Goal: Task Accomplishment & Management: Use online tool/utility

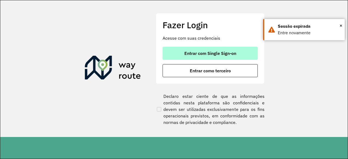
click at [226, 51] on span "Entrar com Single Sign-on" at bounding box center [210, 53] width 52 height 4
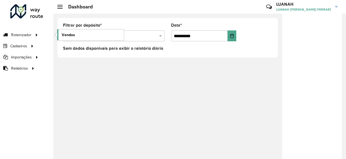
click at [74, 34] on span "Vendas" at bounding box center [68, 35] width 13 height 6
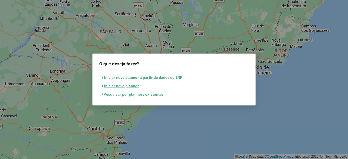
click at [142, 96] on button "Pesquisar por planners existentes" at bounding box center [132, 94] width 67 height 8
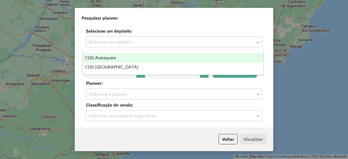
click at [133, 43] on input "text" at bounding box center [169, 42] width 160 height 7
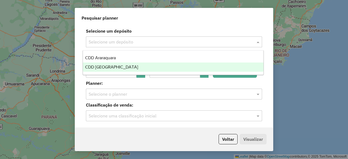
click at [129, 65] on div "CDD [GEOGRAPHIC_DATA]" at bounding box center [173, 66] width 180 height 9
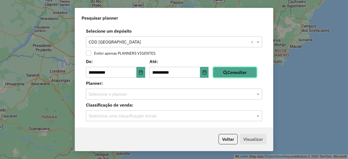
click at [243, 76] on button "Consultar" at bounding box center [235, 72] width 44 height 11
click at [140, 70] on button "Choose Date" at bounding box center [140, 72] width 9 height 11
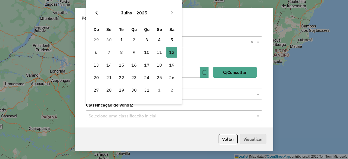
click at [96, 15] on icon "Previous Month" at bounding box center [96, 13] width 4 height 4
click at [96, 11] on icon "Previous Month" at bounding box center [96, 13] width 4 height 4
click at [121, 40] on span "1" at bounding box center [121, 39] width 11 height 11
type input "**********"
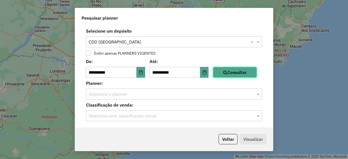
click at [244, 78] on button "Consultar" at bounding box center [235, 72] width 44 height 11
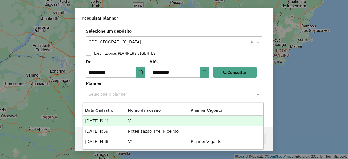
click at [196, 96] on input "text" at bounding box center [169, 94] width 160 height 7
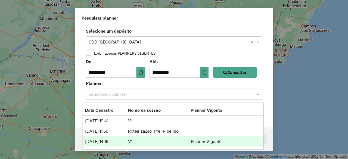
click at [153, 145] on div "[DATE] 14:16 V1 Planner Vigente" at bounding box center [173, 141] width 180 height 10
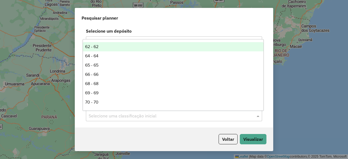
click at [152, 114] on input "text" at bounding box center [169, 116] width 160 height 7
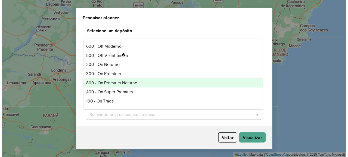
scroll to position [175, 0]
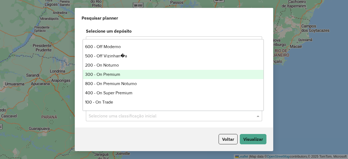
click at [124, 73] on div "300 - On Premium" at bounding box center [173, 74] width 180 height 9
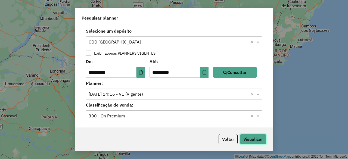
click at [255, 138] on button "Visualizar" at bounding box center [253, 139] width 27 height 10
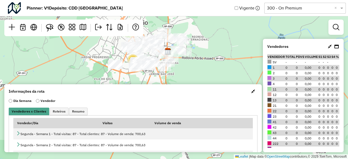
drag, startPoint x: 229, startPoint y: 62, endPoint x: 222, endPoint y: 34, distance: 29.5
click at [222, 34] on div "2 2 7 10 Leaflet | Map data © OpenStreetMap contributors,© 2025 TomTom, Microso…" at bounding box center [174, 79] width 348 height 159
click at [336, 29] on em at bounding box center [335, 27] width 7 height 7
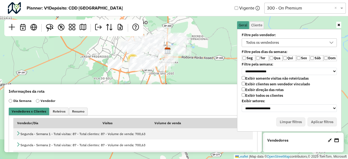
click at [263, 57] on label "Ter" at bounding box center [262, 58] width 14 height 6
click at [256, 93] on label "Exibir todos os clientes" at bounding box center [261, 95] width 41 height 5
click at [255, 84] on label "Exibir clientes sem vendedor vinculado" at bounding box center [275, 84] width 68 height 5
click at [263, 60] on label "Ter" at bounding box center [262, 58] width 14 height 6
click at [273, 57] on label "Qua" at bounding box center [276, 58] width 14 height 6
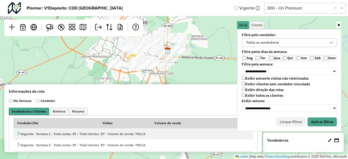
click at [287, 56] on label "Qui" at bounding box center [289, 58] width 14 height 6
click at [301, 58] on label "Sex" at bounding box center [303, 58] width 14 height 6
click at [324, 122] on button "Aplicar filtros" at bounding box center [321, 121] width 29 height 9
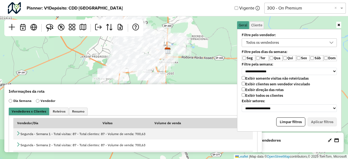
click at [320, 43] on div "Todos os vendedores" at bounding box center [285, 43] width 82 height 8
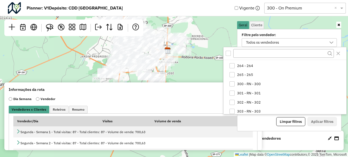
scroll to position [297, 0]
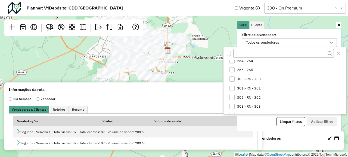
click at [247, 79] on span "300 - RN - 300" at bounding box center [249, 79] width 24 height 4
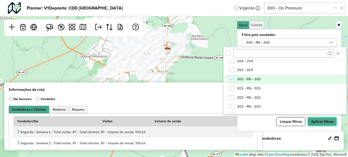
click at [319, 120] on button "Aplicar filtros" at bounding box center [321, 121] width 29 height 9
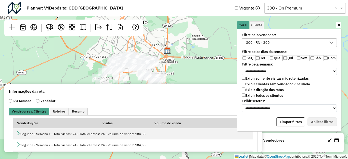
click at [340, 25] on icon at bounding box center [338, 25] width 3 height 4
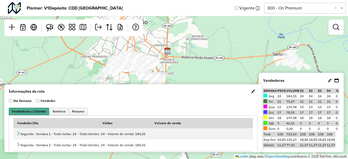
click at [251, 90] on span "button" at bounding box center [253, 91] width 4 height 4
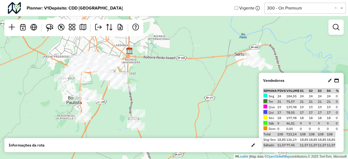
drag, startPoint x: 227, startPoint y: 89, endPoint x: 189, endPoint y: 89, distance: 38.0
click at [189, 89] on div "Leaflet | Map data © OpenStreetMap contributors,© 2025 TomTom, Microsoft" at bounding box center [174, 79] width 348 height 159
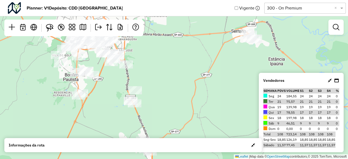
drag, startPoint x: 189, startPoint y: 89, endPoint x: 186, endPoint y: 68, distance: 21.4
click at [186, 68] on div "Leaflet | Map data © OpenStreetMap contributors,© 2025 TomTom, Microsoft" at bounding box center [174, 79] width 348 height 159
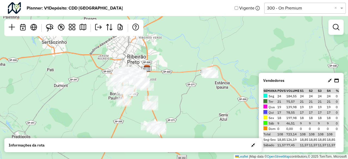
drag, startPoint x: 186, startPoint y: 68, endPoint x: 177, endPoint y: 88, distance: 22.1
click at [177, 88] on div "Leaflet | Map data © OpenStreetMap contributors,© 2025 TomTom, Microsoft" at bounding box center [174, 79] width 348 height 159
click at [340, 27] on link at bounding box center [335, 27] width 11 height 11
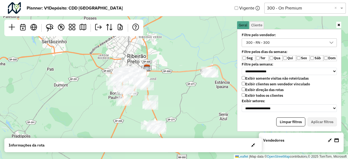
click at [221, 71] on div "Leaflet | Map data © OpenStreetMap contributors,© 2025 TomTom, Microsoft" at bounding box center [174, 79] width 348 height 159
click at [275, 46] on div "300 - RN - 300" at bounding box center [285, 43] width 82 height 8
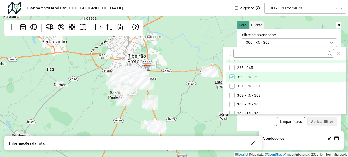
scroll to position [299, 0]
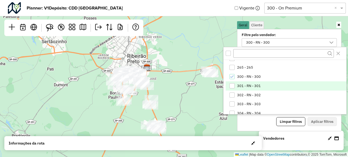
click at [254, 84] on span "301 - RN - 301" at bounding box center [249, 86] width 24 height 4
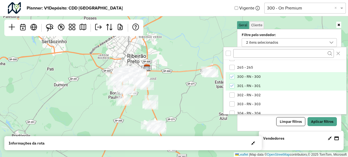
click at [252, 78] on span "300 - RN - 300" at bounding box center [249, 77] width 24 height 4
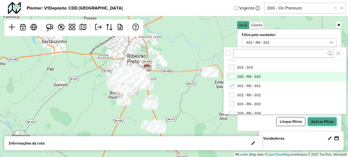
click at [316, 120] on button "Aplicar filtros" at bounding box center [321, 121] width 29 height 9
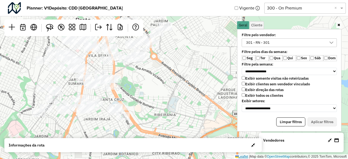
drag, startPoint x: 131, startPoint y: 69, endPoint x: 238, endPoint y: 156, distance: 138.6
click at [238, 156] on div "Leaflet | Map data © OpenStreetMap contributors,© 2025 TomTom, Microsoft" at bounding box center [174, 79] width 348 height 159
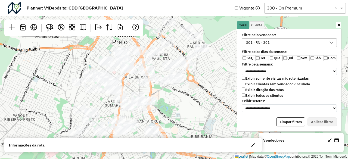
drag, startPoint x: 148, startPoint y: 115, endPoint x: 179, endPoint y: 122, distance: 31.6
click at [179, 122] on div "Leaflet | Map data © OpenStreetMap contributors,© 2025 TomTom, Microsoft" at bounding box center [174, 79] width 348 height 159
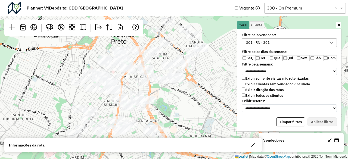
drag, startPoint x: 179, startPoint y: 122, endPoint x: 181, endPoint y: 134, distance: 12.3
click at [181, 134] on div "Leaflet | Map data © OpenStreetMap contributors,© 2025 TomTom, Microsoft" at bounding box center [174, 79] width 348 height 159
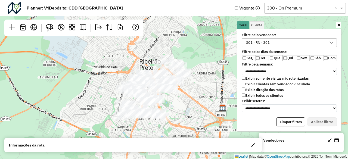
drag, startPoint x: 180, startPoint y: 121, endPoint x: 173, endPoint y: 109, distance: 13.6
click at [173, 109] on div "Leaflet | Map data © OpenStreetMap contributors,© 2025 TomTom, Microsoft" at bounding box center [174, 79] width 348 height 159
click at [339, 25] on icon at bounding box center [338, 25] width 3 height 4
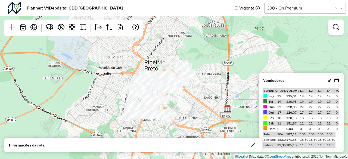
drag, startPoint x: 225, startPoint y: 96, endPoint x: 230, endPoint y: 97, distance: 5.0
click at [230, 97] on div "Leaflet | Map data © OpenStreetMap contributors,© 2025 TomTom, Microsoft" at bounding box center [174, 79] width 348 height 159
click at [337, 32] on link at bounding box center [335, 27] width 11 height 11
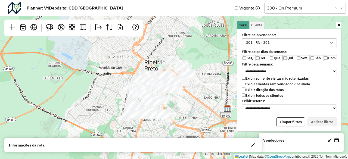
click at [275, 42] on div "301 - RN - 301" at bounding box center [285, 43] width 82 height 8
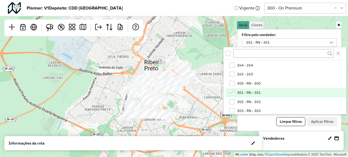
scroll to position [293, 0]
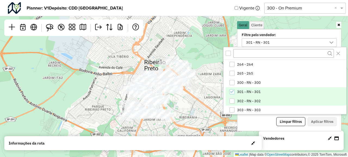
click at [250, 103] on li "302 - RN - 302" at bounding box center [285, 101] width 120 height 9
click at [250, 93] on span "301 - RN - 301" at bounding box center [249, 92] width 24 height 4
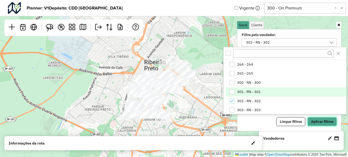
click at [320, 118] on button "Aplicar filtros" at bounding box center [321, 121] width 29 height 9
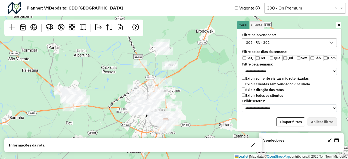
drag, startPoint x: 228, startPoint y: 39, endPoint x: 181, endPoint y: 88, distance: 68.2
click at [181, 88] on div "Leaflet | Map data © OpenStreetMap contributors,© 2025 TomTom, Microsoft" at bounding box center [174, 79] width 348 height 159
click at [338, 26] on icon at bounding box center [338, 25] width 3 height 4
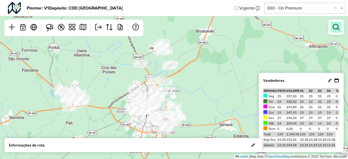
click at [335, 29] on em at bounding box center [335, 27] width 7 height 7
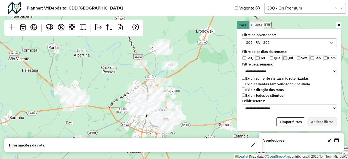
click at [275, 43] on div "302 - RN - 302" at bounding box center [285, 43] width 82 height 8
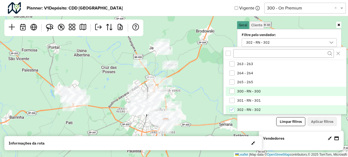
scroll to position [306, 0]
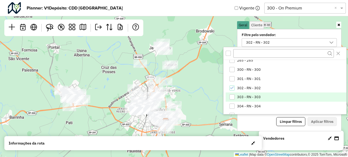
click at [248, 96] on span "303 - RN - 303" at bounding box center [249, 97] width 24 height 4
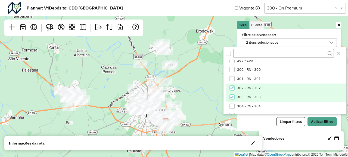
click at [246, 87] on span "302 - RN - 302" at bounding box center [249, 88] width 24 height 4
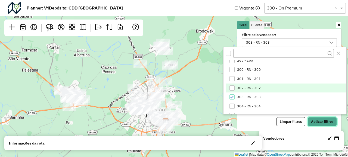
click at [319, 117] on button "Aplicar filtros" at bounding box center [321, 121] width 29 height 9
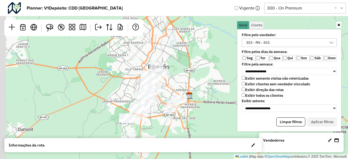
drag, startPoint x: 164, startPoint y: 106, endPoint x: 206, endPoint y: 75, distance: 52.4
click at [206, 75] on div "Leaflet | Map data © OpenStreetMap contributors,© 2025 TomTom, Microsoft" at bounding box center [174, 79] width 348 height 159
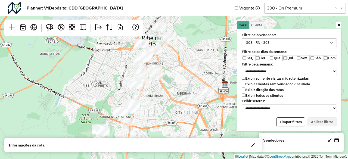
drag, startPoint x: 160, startPoint y: 83, endPoint x: 213, endPoint y: 52, distance: 61.0
click at [213, 52] on div "Leaflet | Map data © OpenStreetMap contributors,© 2025 TomTom, Microsoft" at bounding box center [174, 79] width 348 height 159
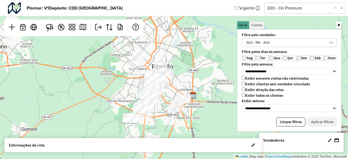
drag, startPoint x: 213, startPoint y: 52, endPoint x: 187, endPoint y: 79, distance: 37.5
click at [187, 79] on div "Leaflet | Map data © OpenStreetMap contributors,© 2025 TomTom, Microsoft" at bounding box center [174, 79] width 348 height 159
click at [339, 26] on icon at bounding box center [338, 25] width 3 height 4
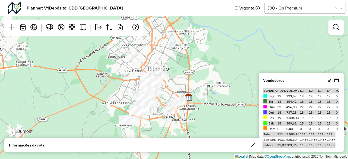
drag, startPoint x: 223, startPoint y: 96, endPoint x: 218, endPoint y: 98, distance: 4.9
click at [218, 98] on div "Leaflet | Map data © OpenStreetMap contributors,© 2025 TomTom, Microsoft" at bounding box center [174, 79] width 348 height 159
click at [338, 28] on em at bounding box center [335, 27] width 7 height 7
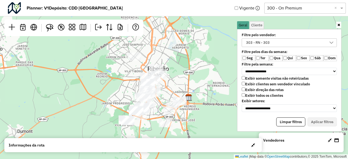
click at [301, 44] on div "303 - RN - 303" at bounding box center [285, 43] width 82 height 8
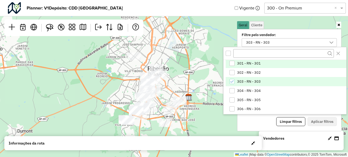
scroll to position [323, 0]
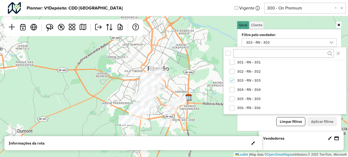
click at [310, 34] on label "Filtre pelo vendedor:" at bounding box center [280, 35] width 85 height 4
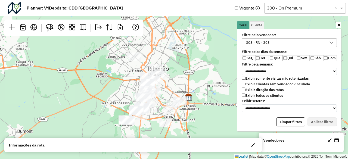
click at [303, 44] on div "303 - RN - 303" at bounding box center [285, 43] width 82 height 8
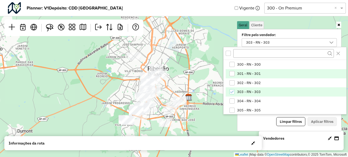
scroll to position [311, 0]
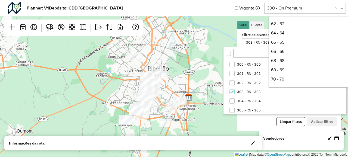
click at [309, 8] on input "text" at bounding box center [299, 8] width 65 height 7
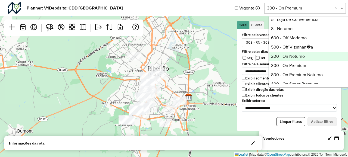
scroll to position [161, 0]
click at [297, 56] on div "200 - On Noturno" at bounding box center [309, 56] width 81 height 9
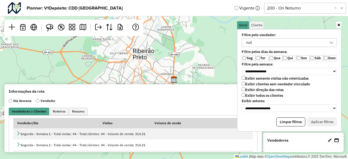
click at [265, 93] on label "Exibir todos os clientes" at bounding box center [261, 95] width 41 height 5
click at [262, 84] on label "Exibir clientes sem vendedor vinculado" at bounding box center [275, 84] width 68 height 5
click at [265, 58] on label "Ter" at bounding box center [262, 58] width 14 height 6
click at [273, 58] on label "Qua" at bounding box center [276, 58] width 14 height 6
click at [325, 121] on button "Aplicar filtros" at bounding box center [321, 121] width 29 height 9
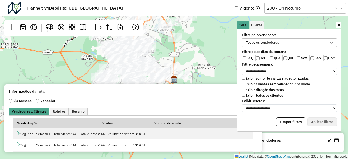
click at [287, 43] on div "Todos os vendedores" at bounding box center [285, 43] width 82 height 8
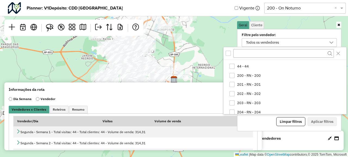
scroll to position [125, 0]
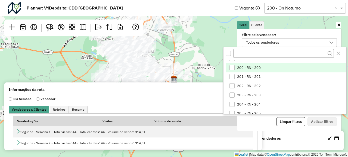
click at [262, 70] on li "200 - RN - 200" at bounding box center [285, 67] width 120 height 9
click at [318, 118] on button "Aplicar filtros" at bounding box center [321, 121] width 29 height 9
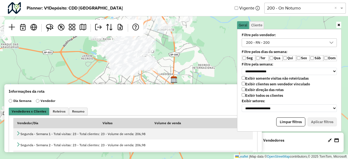
click at [340, 25] on icon at bounding box center [338, 25] width 3 height 4
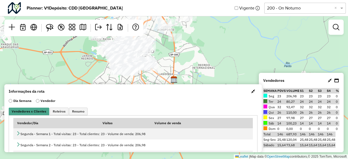
click at [249, 92] on button "button" at bounding box center [253, 91] width 9 height 9
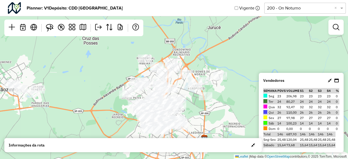
drag, startPoint x: 208, startPoint y: 66, endPoint x: 238, endPoint y: 125, distance: 66.0
click at [238, 125] on div "Leaflet | Map data © OpenStreetMap contributors,© 2025 TomTom, Microsoft" at bounding box center [174, 79] width 348 height 159
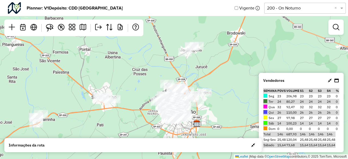
drag, startPoint x: 238, startPoint y: 125, endPoint x: 213, endPoint y: 117, distance: 25.3
click at [213, 117] on div "Leaflet | Map data © OpenStreetMap contributors,© 2025 TomTom, Microsoft" at bounding box center [174, 79] width 348 height 159
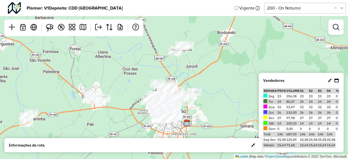
drag, startPoint x: 215, startPoint y: 101, endPoint x: 205, endPoint y: 100, distance: 9.8
click at [205, 100] on div "Leaflet | Map data © OpenStreetMap contributors,© 2025 TomTom, Microsoft" at bounding box center [174, 79] width 348 height 159
click at [337, 32] on link at bounding box center [335, 27] width 11 height 11
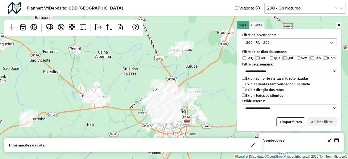
click at [290, 45] on div "200 - RN - 200" at bounding box center [285, 43] width 82 height 8
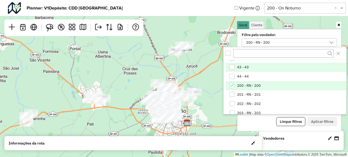
scroll to position [107, 0]
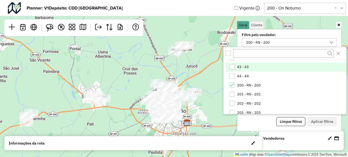
click at [258, 93] on span "201 - RN - 201" at bounding box center [249, 94] width 24 height 4
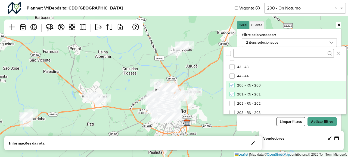
click at [255, 84] on span "200 - RN - 200" at bounding box center [249, 85] width 24 height 4
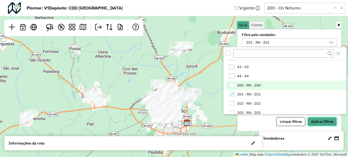
click at [319, 121] on button "Aplicar filtros" at bounding box center [321, 121] width 29 height 9
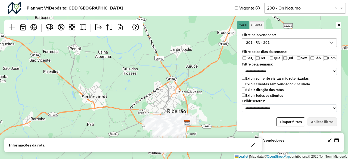
click at [340, 25] on link at bounding box center [338, 25] width 5 height 6
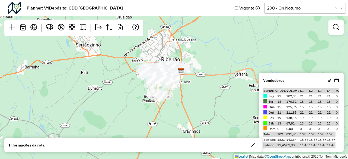
drag, startPoint x: 201, startPoint y: 112, endPoint x: 190, endPoint y: 68, distance: 45.3
click at [190, 68] on div "Leaflet | Map data © OpenStreetMap contributors,© 2025 TomTom, Microsoft" at bounding box center [174, 79] width 348 height 159
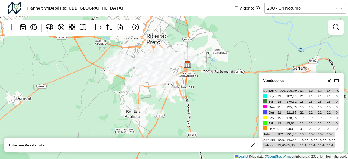
drag, startPoint x: 174, startPoint y: 113, endPoint x: 200, endPoint y: 86, distance: 37.3
click at [200, 86] on div "Leaflet | Map data © OpenStreetMap contributors,© 2025 TomTom, Microsoft" at bounding box center [174, 79] width 348 height 159
drag, startPoint x: 200, startPoint y: 86, endPoint x: 188, endPoint y: 101, distance: 18.6
click at [188, 101] on div "Leaflet | Map data © OpenStreetMap contributors,© 2025 TomTom, Microsoft" at bounding box center [174, 79] width 348 height 159
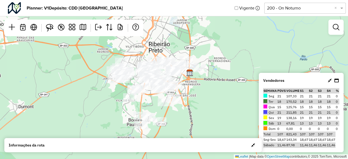
drag, startPoint x: 188, startPoint y: 101, endPoint x: 191, endPoint y: 109, distance: 8.4
click at [191, 109] on div "Leaflet | Map data © OpenStreetMap contributors,© 2025 TomTom, Microsoft" at bounding box center [174, 79] width 348 height 159
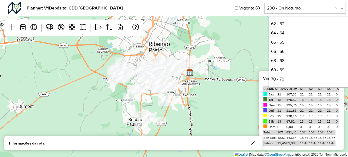
click at [303, 8] on input "text" at bounding box center [299, 8] width 65 height 7
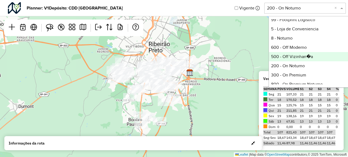
scroll to position [152, 0]
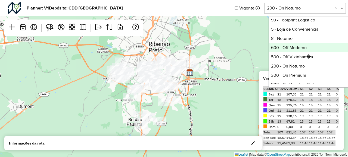
click at [301, 49] on div "600 - Off Moderno" at bounding box center [309, 47] width 81 height 9
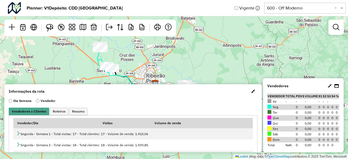
click at [253, 89] on button "button" at bounding box center [253, 91] width 9 height 9
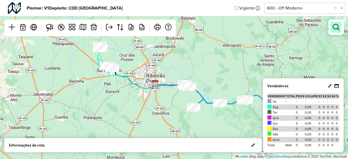
click at [340, 29] on link at bounding box center [335, 27] width 11 height 11
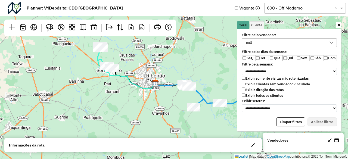
click at [260, 93] on label "Exibir todos os clientes" at bounding box center [261, 95] width 41 height 5
click at [257, 82] on label "Exibir clientes sem vendedor vinculado" at bounding box center [275, 84] width 68 height 5
click at [262, 59] on label "Ter" at bounding box center [262, 58] width 14 height 6
click at [277, 58] on label "Qua" at bounding box center [276, 58] width 14 height 6
click at [303, 57] on label "Sex" at bounding box center [303, 58] width 14 height 6
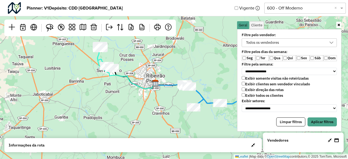
click at [315, 57] on label "Sáb" at bounding box center [316, 58] width 14 height 6
click at [317, 117] on button "Aplicar filtros" at bounding box center [321, 121] width 29 height 9
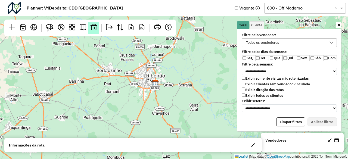
click at [98, 26] on link at bounding box center [93, 28] width 11 height 12
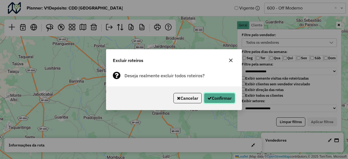
click at [219, 99] on button "Confirmar" at bounding box center [219, 98] width 31 height 10
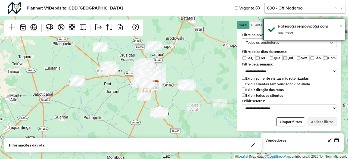
click at [341, 27] on span "×" at bounding box center [340, 26] width 3 height 6
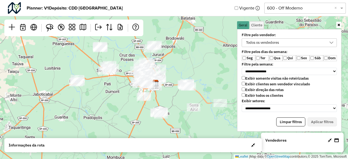
click at [318, 43] on div "Todos os vendedores" at bounding box center [285, 43] width 82 height 8
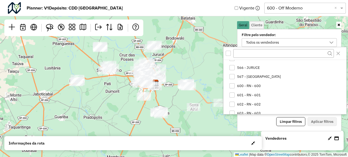
scroll to position [454, 0]
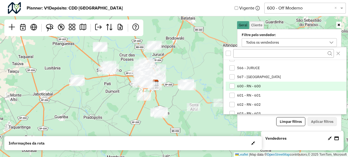
click at [271, 87] on li "600 - RN - 600" at bounding box center [285, 86] width 120 height 9
click at [323, 120] on button "Aplicar filtros" at bounding box center [321, 121] width 29 height 9
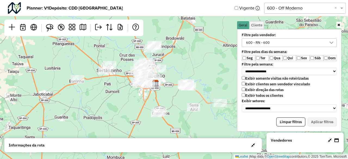
click at [339, 24] on icon at bounding box center [338, 25] width 3 height 4
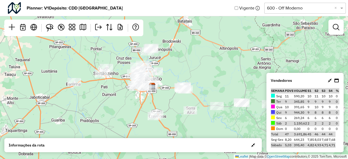
drag, startPoint x: 197, startPoint y: 75, endPoint x: 191, endPoint y: 82, distance: 9.3
click at [191, 82] on div "Leaflet | Map data © OpenStreetMap contributors,© 2025 TomTom, Microsoft" at bounding box center [174, 79] width 348 height 159
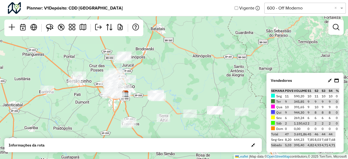
drag, startPoint x: 191, startPoint y: 82, endPoint x: 167, endPoint y: 86, distance: 24.4
click at [167, 86] on div "Leaflet | Map data © OpenStreetMap contributors,© 2025 TomTom, Microsoft" at bounding box center [174, 79] width 348 height 159
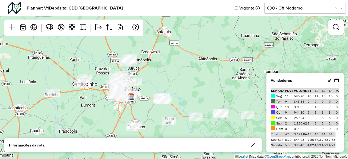
drag, startPoint x: 167, startPoint y: 86, endPoint x: 173, endPoint y: 88, distance: 6.3
click at [173, 88] on div "Leaflet | Map data © OpenStreetMap contributors,© 2025 TomTom, Microsoft" at bounding box center [174, 79] width 348 height 159
click at [337, 22] on link at bounding box center [335, 27] width 11 height 11
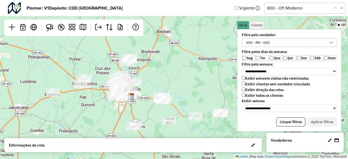
click at [272, 44] on div "600 - RN - 600" at bounding box center [285, 43] width 82 height 8
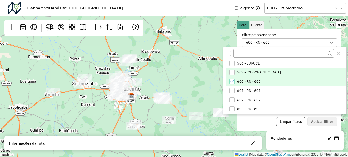
scroll to position [460, 0]
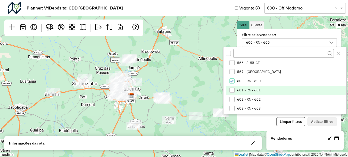
click at [253, 92] on span "601 - RN - 601" at bounding box center [249, 90] width 24 height 4
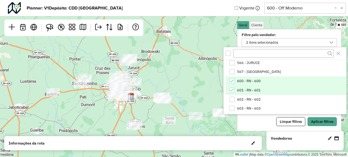
click at [247, 81] on span "600 - RN - 600" at bounding box center [249, 81] width 24 height 4
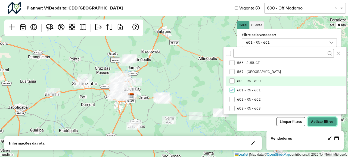
click at [314, 119] on button "Aplicar filtros" at bounding box center [321, 121] width 29 height 9
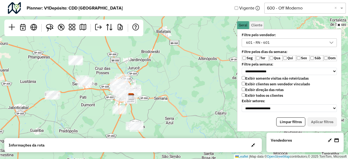
drag, startPoint x: 134, startPoint y: 81, endPoint x: 118, endPoint y: 62, distance: 24.5
click at [118, 62] on div "Leaflet | Map data © OpenStreetMap contributors,© 2025 TomTom, Microsoft" at bounding box center [174, 79] width 348 height 159
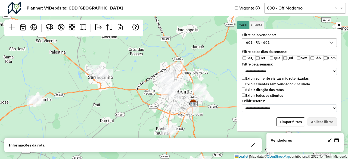
drag, startPoint x: 118, startPoint y: 62, endPoint x: 162, endPoint y: 57, distance: 43.8
click at [162, 57] on div "Leaflet | Map data © OpenStreetMap contributors,© 2025 TomTom, Microsoft" at bounding box center [174, 79] width 348 height 159
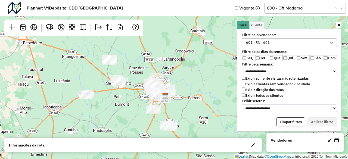
drag, startPoint x: 162, startPoint y: 57, endPoint x: 152, endPoint y: 62, distance: 10.8
click at [152, 62] on div "Leaflet | Map data © OpenStreetMap contributors,© 2025 TomTom, Microsoft" at bounding box center [174, 79] width 348 height 159
click at [336, 26] on link at bounding box center [338, 25] width 5 height 6
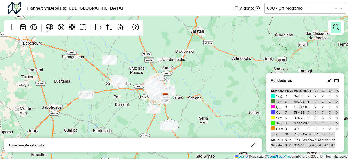
click at [337, 24] on em at bounding box center [335, 27] width 7 height 7
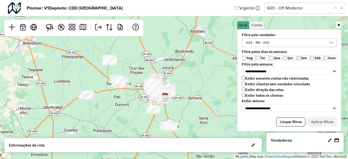
click at [290, 43] on div "601 - RN - 601" at bounding box center [285, 43] width 82 height 8
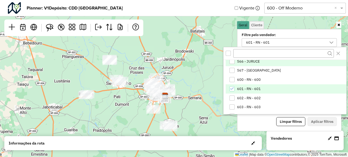
scroll to position [461, 0]
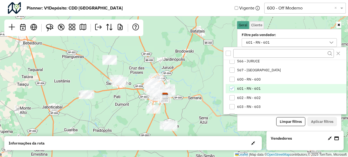
click at [260, 92] on li "601 - RN - 601" at bounding box center [285, 88] width 120 height 9
click at [321, 117] on button "Aplicar filtros" at bounding box center [321, 121] width 29 height 9
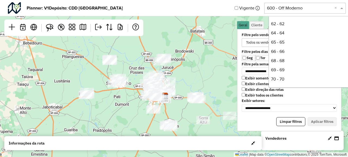
click at [314, 5] on input "text" at bounding box center [299, 8] width 65 height 7
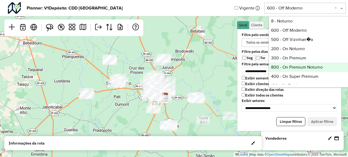
scroll to position [164, 0]
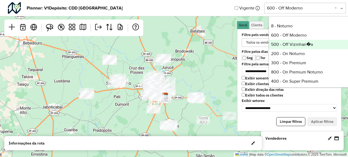
click at [308, 45] on div "500 - Off Vizinhan�a" at bounding box center [309, 44] width 81 height 9
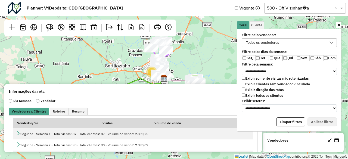
click at [262, 94] on label "Exibir todos os clientes" at bounding box center [261, 95] width 41 height 5
click at [259, 83] on label "Exibir clientes sem vendedor vinculado" at bounding box center [275, 84] width 68 height 5
click at [266, 59] on label "Ter" at bounding box center [262, 58] width 14 height 6
click at [281, 59] on label "Qua" at bounding box center [276, 58] width 14 height 6
click at [288, 58] on label "Qui" at bounding box center [289, 58] width 14 height 6
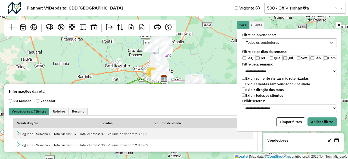
click at [303, 57] on label "Sex" at bounding box center [303, 58] width 14 height 6
click at [320, 122] on button "Aplicar filtros" at bounding box center [321, 121] width 29 height 9
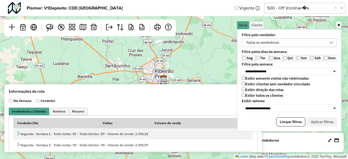
click at [338, 24] on icon at bounding box center [338, 25] width 3 height 4
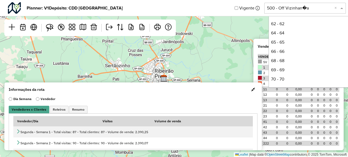
click at [315, 9] on input "text" at bounding box center [299, 8] width 65 height 7
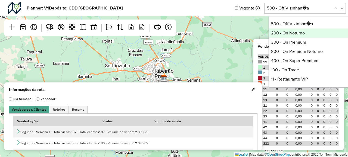
click at [259, 33] on div "Leaflet | Map data © OpenStreetMap contributors,© 2025 TomTom, Microsoft" at bounding box center [174, 78] width 348 height 157
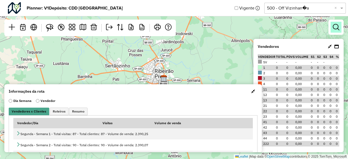
click at [340, 27] on link at bounding box center [335, 27] width 11 height 11
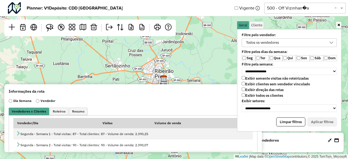
click at [274, 45] on div "Todos os vendedores" at bounding box center [262, 43] width 37 height 8
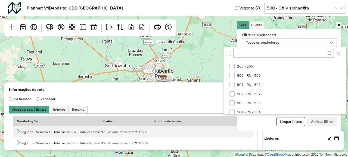
scroll to position [296, 0]
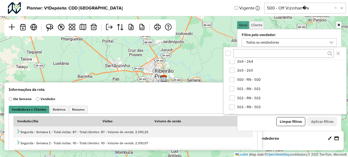
click at [267, 81] on li "500 - RN - 500" at bounding box center [285, 79] width 120 height 9
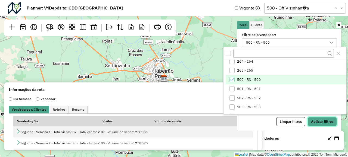
click at [316, 117] on button "Aplicar filtros" at bounding box center [321, 121] width 29 height 9
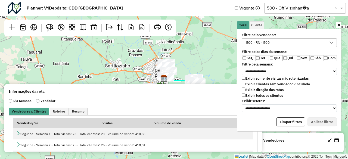
click at [338, 25] on icon at bounding box center [338, 25] width 3 height 4
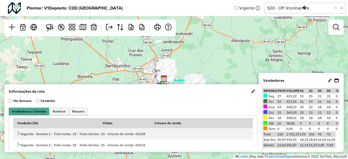
click at [251, 90] on span "button" at bounding box center [253, 91] width 4 height 4
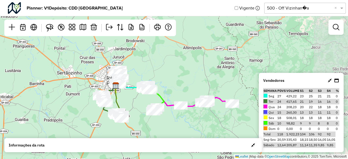
drag, startPoint x: 180, startPoint y: 89, endPoint x: 127, endPoint y: 99, distance: 53.9
click at [127, 99] on div "Leaflet | Map data © OpenStreetMap contributors,© 2025 TomTom, Microsoft" at bounding box center [174, 79] width 348 height 159
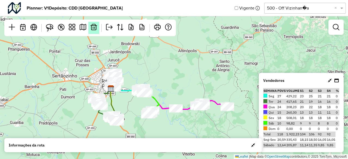
click at [94, 30] on em at bounding box center [93, 27] width 7 height 7
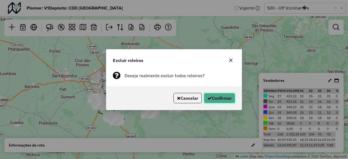
click at [215, 97] on button "Confirmar" at bounding box center [219, 98] width 31 height 10
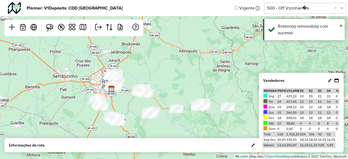
drag, startPoint x: 194, startPoint y: 90, endPoint x: 185, endPoint y: 85, distance: 10.3
click at [185, 85] on div "Leaflet | Map data © OpenStreetMap contributors,© 2025 TomTom, Microsoft" at bounding box center [174, 79] width 348 height 159
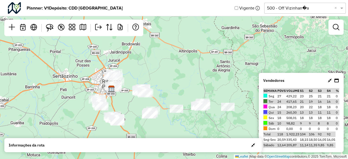
click at [185, 85] on div "Leaflet | Map data © OpenStreetMap contributors,© 2025 TomTom, Microsoft" at bounding box center [174, 79] width 348 height 159
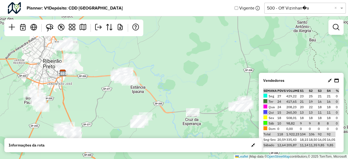
drag, startPoint x: 185, startPoint y: 85, endPoint x: 210, endPoint y: 65, distance: 31.9
click at [210, 65] on div "Leaflet | Map data © OpenStreetMap contributors,© 2025 TomTom, Microsoft" at bounding box center [174, 79] width 348 height 159
click at [332, 29] on em at bounding box center [335, 27] width 7 height 7
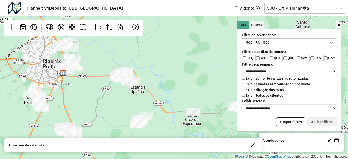
click at [289, 45] on div "500 - RN - 500" at bounding box center [285, 43] width 82 height 8
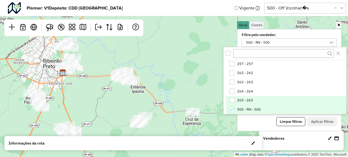
scroll to position [287, 0]
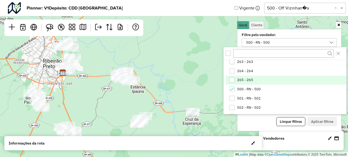
click at [268, 96] on li "501 - RN - 501" at bounding box center [285, 98] width 120 height 9
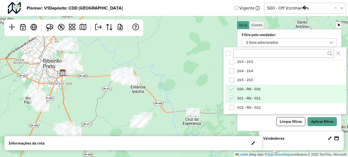
click at [260, 87] on li "500 - RN - 500" at bounding box center [285, 89] width 120 height 9
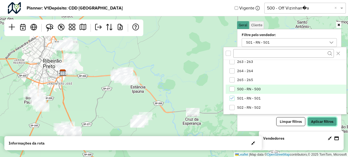
click at [319, 121] on button "Aplicar filtros" at bounding box center [321, 121] width 29 height 9
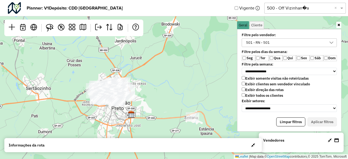
drag, startPoint x: 98, startPoint y: 71, endPoint x: 166, endPoint y: 113, distance: 80.0
click at [166, 113] on div "Leaflet | Map data © OpenStreetMap contributors,© 2025 TomTom, Microsoft" at bounding box center [174, 79] width 348 height 159
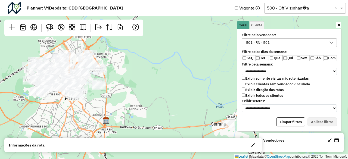
drag, startPoint x: 161, startPoint y: 104, endPoint x: 172, endPoint y: 109, distance: 11.3
click at [172, 109] on div "Leaflet | Map data © OpenStreetMap contributors,© 2025 TomTom, Microsoft" at bounding box center [174, 79] width 348 height 159
click at [339, 23] on link at bounding box center [338, 25] width 5 height 6
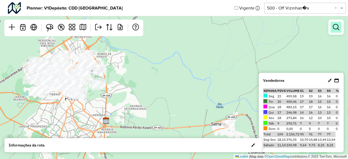
click at [336, 31] on link at bounding box center [335, 27] width 11 height 11
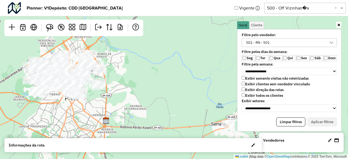
click at [339, 26] on icon at bounding box center [338, 25] width 3 height 4
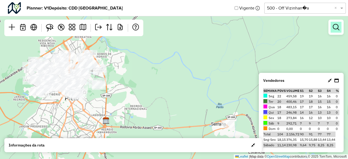
click at [335, 25] on em at bounding box center [335, 27] width 7 height 7
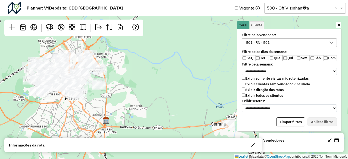
click at [262, 42] on div "501 - RN - 501" at bounding box center [257, 43] width 27 height 8
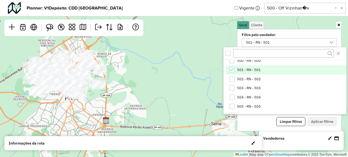
scroll to position [318, 0]
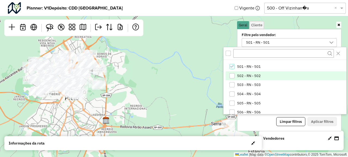
click at [246, 76] on span "502 - RN - 502" at bounding box center [249, 76] width 24 height 4
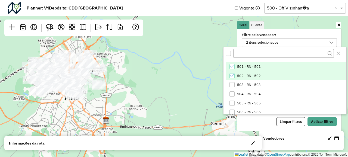
click at [244, 69] on li "501 - RN - 501" at bounding box center [285, 66] width 120 height 9
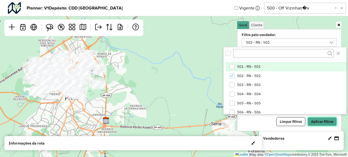
click at [321, 117] on button "Aplicar filtros" at bounding box center [321, 121] width 29 height 9
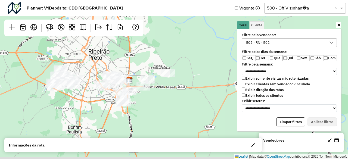
drag, startPoint x: 135, startPoint y: 85, endPoint x: 159, endPoint y: 44, distance: 47.0
click at [159, 44] on div "Leaflet | Map data © OpenStreetMap contributors,© 2025 TomTom, Microsoft" at bounding box center [174, 79] width 348 height 159
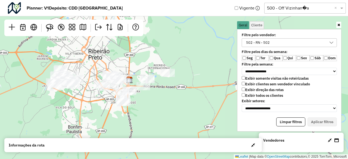
click at [159, 44] on div "Leaflet | Map data © OpenStreetMap contributors,© 2025 TomTom, Microsoft" at bounding box center [174, 79] width 348 height 159
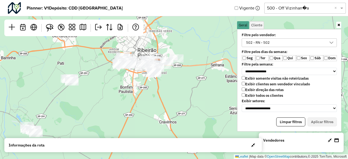
drag, startPoint x: 159, startPoint y: 44, endPoint x: 172, endPoint y: 44, distance: 13.6
click at [172, 44] on div "Leaflet | Map data © OpenStreetMap contributors,© 2025 TomTom, Microsoft" at bounding box center [174, 79] width 348 height 159
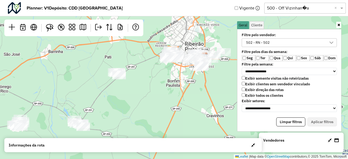
drag, startPoint x: 172, startPoint y: 44, endPoint x: 219, endPoint y: 38, distance: 47.7
click at [219, 38] on div "Leaflet | Map data © OpenStreetMap contributors,© 2025 TomTom, Microsoft" at bounding box center [174, 79] width 348 height 159
click at [338, 24] on icon at bounding box center [338, 25] width 3 height 4
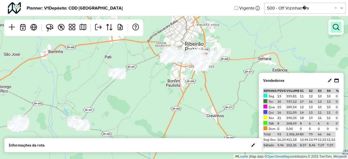
click at [338, 26] on em at bounding box center [335, 27] width 7 height 7
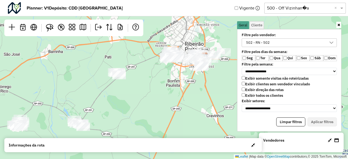
click at [273, 40] on div "502 - RN - 502" at bounding box center [285, 43] width 82 height 8
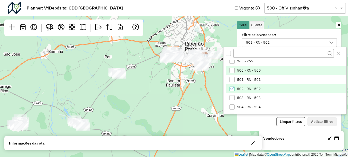
scroll to position [306, 0]
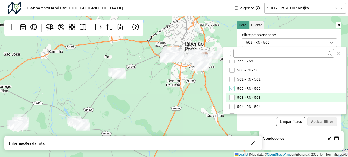
click at [243, 100] on li "503 - RN - 503" at bounding box center [285, 97] width 120 height 9
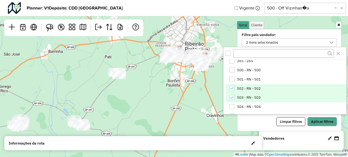
click at [244, 91] on li "502 - RN - 502" at bounding box center [285, 88] width 120 height 9
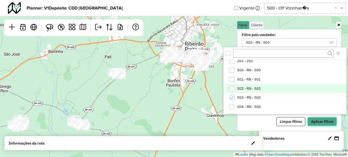
click at [321, 120] on button "Aplicar filtros" at bounding box center [321, 121] width 29 height 9
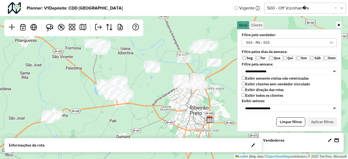
drag, startPoint x: 145, startPoint y: 63, endPoint x: 142, endPoint y: 137, distance: 73.9
click at [142, 137] on div "Leaflet | Map data © OpenStreetMap contributors,© 2025 TomTom, Microsoft" at bounding box center [174, 79] width 348 height 159
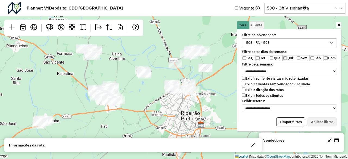
drag, startPoint x: 141, startPoint y: 121, endPoint x: 140, endPoint y: 117, distance: 4.4
click at [140, 117] on div "Leaflet | Map data © OpenStreetMap contributors,© 2025 TomTom, Microsoft" at bounding box center [174, 79] width 348 height 159
click at [339, 24] on icon at bounding box center [338, 25] width 3 height 4
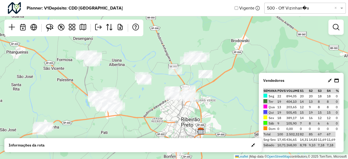
drag, startPoint x: 228, startPoint y: 96, endPoint x: 228, endPoint y: 102, distance: 6.2
click at [228, 102] on div "Leaflet | Map data © OpenStreetMap contributors,© 2025 TomTom, Microsoft" at bounding box center [174, 79] width 348 height 159
click at [340, 32] on link at bounding box center [335, 27] width 11 height 11
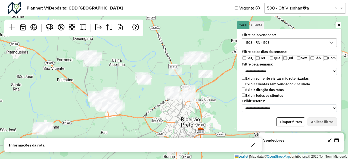
click at [339, 23] on icon at bounding box center [338, 25] width 3 height 4
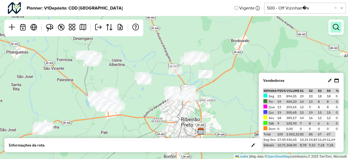
click at [337, 29] on em at bounding box center [335, 27] width 7 height 7
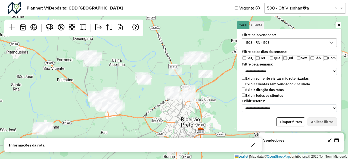
click at [315, 44] on div "503 - RN - 503" at bounding box center [285, 43] width 82 height 8
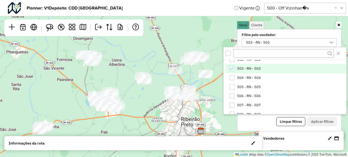
scroll to position [335, 0]
click at [263, 72] on li "503 - RN - 503" at bounding box center [285, 68] width 120 height 9
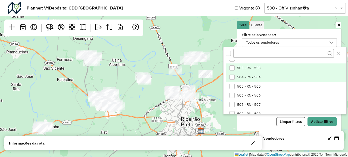
click at [260, 75] on li "504 - RN - 504" at bounding box center [285, 77] width 120 height 9
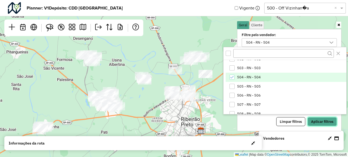
click at [320, 118] on button "Aplicar filtros" at bounding box center [321, 121] width 29 height 9
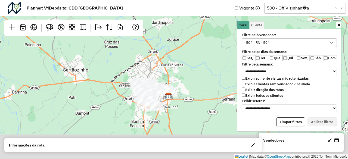
drag, startPoint x: 170, startPoint y: 93, endPoint x: 127, endPoint y: 50, distance: 61.3
click at [127, 50] on div "Leaflet | Map data © OpenStreetMap contributors,© 2025 TomTom, Microsoft" at bounding box center [174, 79] width 348 height 159
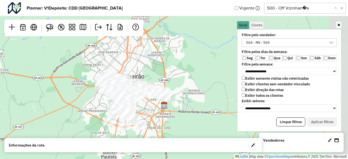
drag, startPoint x: 155, startPoint y: 64, endPoint x: 124, endPoint y: 45, distance: 35.9
click at [124, 45] on div "Leaflet | Map data © OpenStreetMap contributors,© 2025 TomTom, Microsoft" at bounding box center [174, 79] width 348 height 159
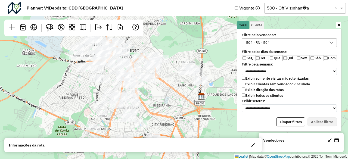
drag, startPoint x: 163, startPoint y: 71, endPoint x: 209, endPoint y: 28, distance: 62.8
click at [209, 28] on div "Leaflet | Map data © OpenStreetMap contributors,© 2025 TomTom, Microsoft" at bounding box center [174, 79] width 348 height 159
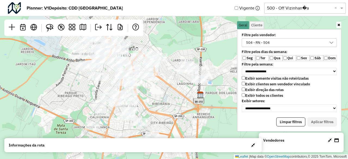
drag, startPoint x: 209, startPoint y: 28, endPoint x: 210, endPoint y: 24, distance: 4.0
click at [210, 24] on div "Leaflet | Map data © OpenStreetMap contributors,© 2025 TomTom, Microsoft" at bounding box center [174, 79] width 348 height 159
click at [338, 26] on icon at bounding box center [338, 25] width 3 height 4
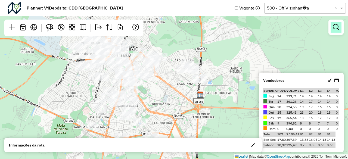
click at [335, 25] on em at bounding box center [335, 27] width 7 height 7
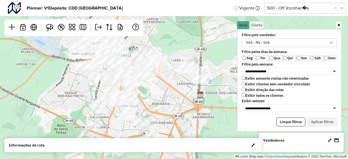
click at [289, 39] on div "504 - RN - 504" at bounding box center [285, 43] width 82 height 8
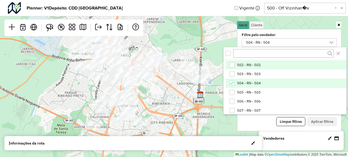
scroll to position [331, 0]
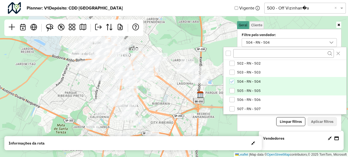
click at [263, 89] on li "505 - RN - 505" at bounding box center [285, 90] width 120 height 9
click at [260, 81] on li "504 - RN - 504" at bounding box center [285, 81] width 120 height 9
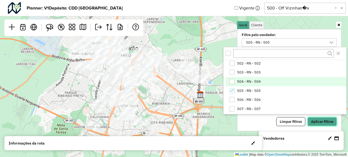
click at [323, 124] on button "Aplicar filtros" at bounding box center [321, 121] width 29 height 9
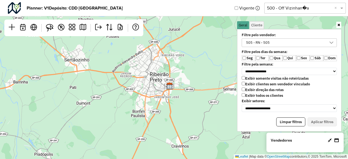
drag, startPoint x: 213, startPoint y: 54, endPoint x: 153, endPoint y: 86, distance: 67.8
click at [153, 86] on div "Leaflet | Map data © OpenStreetMap contributors,© 2025 TomTom, Microsoft" at bounding box center [174, 79] width 348 height 159
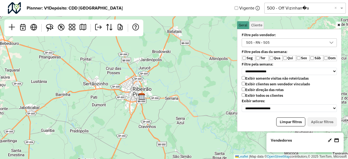
click at [338, 24] on icon at bounding box center [338, 25] width 3 height 4
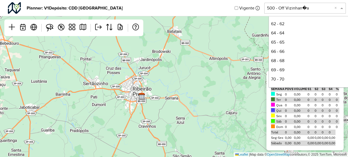
click at [317, 7] on input "text" at bounding box center [299, 8] width 65 height 7
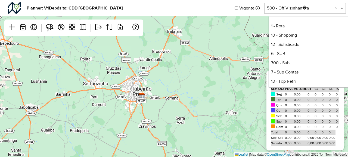
scroll to position [247, 0]
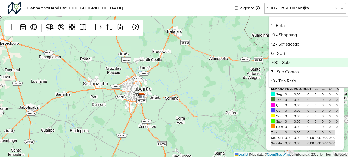
click at [296, 60] on div "700 - Sub" at bounding box center [309, 62] width 81 height 9
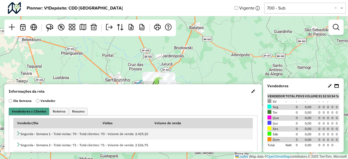
click at [251, 93] on span "button" at bounding box center [253, 91] width 4 height 4
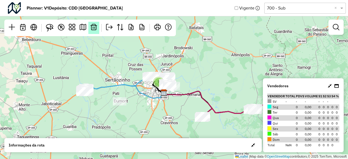
click at [98, 25] on link at bounding box center [93, 28] width 11 height 12
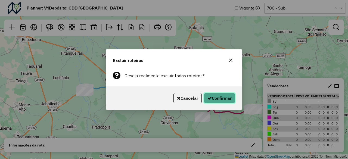
click at [216, 98] on button "Confirmar" at bounding box center [219, 98] width 31 height 10
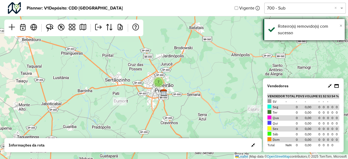
click at [341, 25] on span "×" at bounding box center [340, 26] width 3 height 6
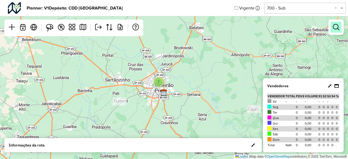
click at [338, 25] on em at bounding box center [335, 27] width 7 height 7
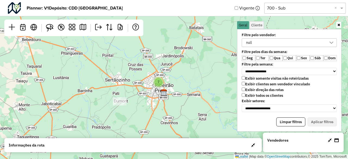
click at [256, 95] on label "Exibir todos os clientes" at bounding box center [261, 95] width 41 height 5
click at [256, 84] on label "Exibir clientes sem vendedor vinculado" at bounding box center [275, 84] width 68 height 5
click at [263, 59] on label "Ter" at bounding box center [262, 58] width 14 height 6
click at [299, 58] on div "Seg Ter Qua Qui Sex Sáb Dom" at bounding box center [288, 58] width 95 height 6
click at [314, 58] on label "Sáb" at bounding box center [316, 58] width 14 height 6
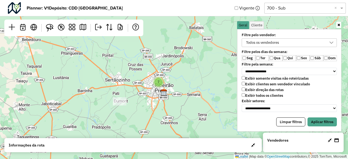
click at [290, 58] on label "Qui" at bounding box center [289, 58] width 14 height 6
click at [323, 117] on button "Aplicar filtros" at bounding box center [321, 121] width 29 height 9
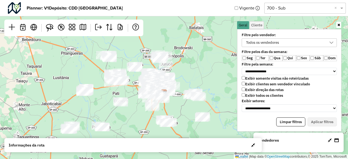
click at [303, 42] on div "Todos os vendedores" at bounding box center [285, 43] width 82 height 8
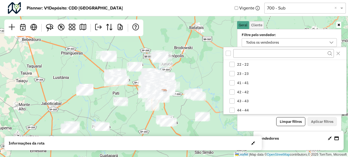
scroll to position [81, 0]
click at [286, 36] on label "Filtre pelo vendedor:" at bounding box center [280, 35] width 85 height 4
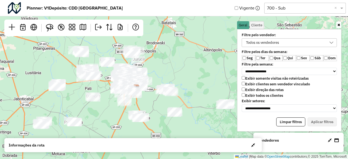
click at [288, 43] on div "Todos os vendedores" at bounding box center [285, 43] width 82 height 8
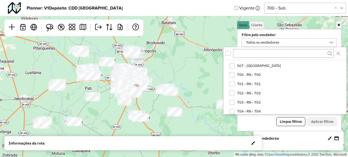
scroll to position [456, 0]
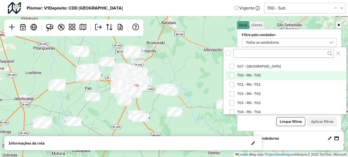
click at [260, 77] on li "700 - RN - 700" at bounding box center [285, 75] width 120 height 9
click at [323, 122] on button "Aplicar filtros" at bounding box center [321, 121] width 29 height 9
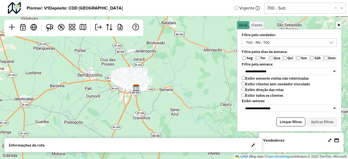
click at [340, 23] on link at bounding box center [338, 25] width 5 height 6
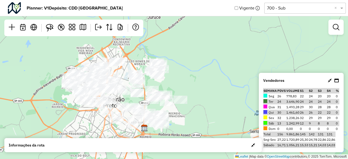
drag, startPoint x: 142, startPoint y: 80, endPoint x: 178, endPoint y: 46, distance: 49.4
click at [178, 46] on div "Leaflet | Map data © OpenStreetMap contributors,© 2025 TomTom, Microsoft" at bounding box center [174, 79] width 348 height 159
click at [335, 31] on link at bounding box center [335, 27] width 11 height 11
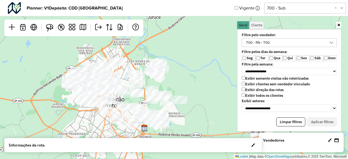
click at [273, 39] on div "700 - RN - 700" at bounding box center [285, 43] width 82 height 8
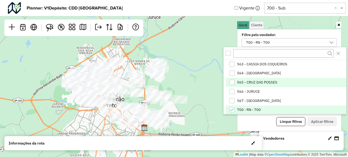
scroll to position [443, 0]
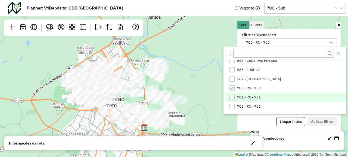
click at [253, 95] on span "701 - RN - 701" at bounding box center [249, 97] width 24 height 4
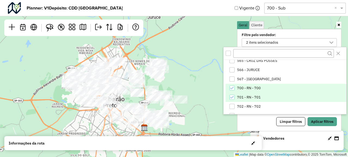
click at [246, 86] on span "700 - RN - 700" at bounding box center [249, 88] width 24 height 4
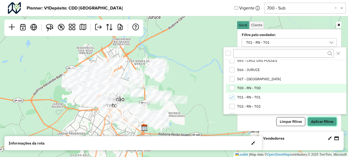
click at [315, 120] on button "Aplicar filtros" at bounding box center [321, 121] width 29 height 9
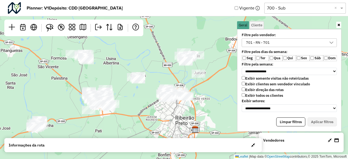
drag, startPoint x: 138, startPoint y: 97, endPoint x: 157, endPoint y: 78, distance: 27.1
click at [157, 78] on div "Leaflet | Map data © OpenStreetMap contributors,© 2025 TomTom, Microsoft" at bounding box center [174, 79] width 348 height 159
click at [339, 26] on icon at bounding box center [338, 25] width 3 height 4
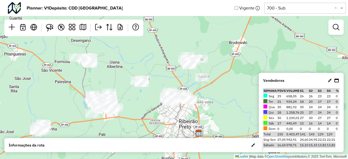
drag, startPoint x: 203, startPoint y: 99, endPoint x: 206, endPoint y: 102, distance: 4.4
click at [206, 102] on div "Leaflet | Map data © OpenStreetMap contributors,© 2025 TomTom, Microsoft" at bounding box center [174, 79] width 348 height 159
click at [337, 31] on link at bounding box center [335, 27] width 11 height 11
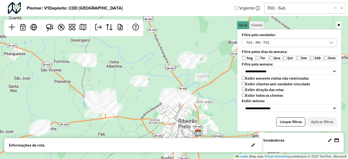
click at [283, 44] on div "701 - RN - 701" at bounding box center [285, 43] width 82 height 8
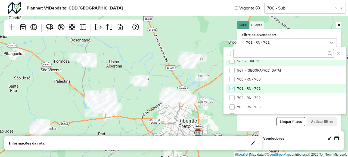
scroll to position [452, 0]
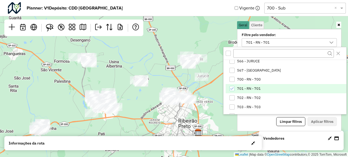
click at [257, 89] on span "701 - RN - 701" at bounding box center [249, 89] width 24 height 4
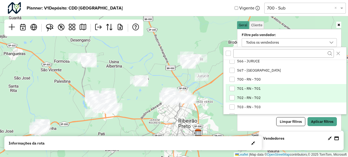
click at [252, 96] on span "702 - RN - 702" at bounding box center [249, 98] width 24 height 4
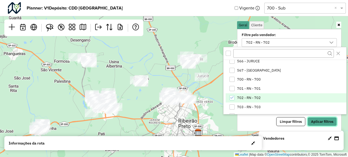
click at [330, 119] on button "Aplicar filtros" at bounding box center [321, 121] width 29 height 9
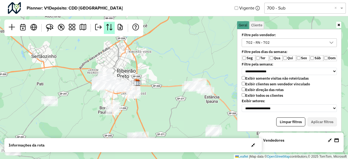
drag, startPoint x: 174, startPoint y: 84, endPoint x: 106, endPoint y: 31, distance: 86.2
click at [106, 31] on hb-planner "**********" at bounding box center [174, 79] width 348 height 159
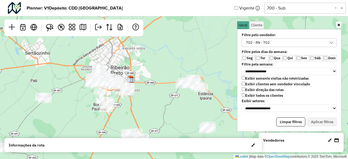
click at [141, 49] on div "Leaflet | Map data © OpenStreetMap contributors,© 2025 TomTom, Microsoft" at bounding box center [174, 79] width 348 height 159
click at [338, 23] on link at bounding box center [338, 25] width 5 height 6
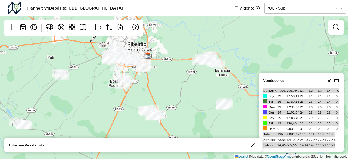
drag, startPoint x: 178, startPoint y: 117, endPoint x: 195, endPoint y: 94, distance: 28.8
click at [195, 94] on div "Leaflet | Map data © OpenStreetMap contributors,© 2025 TomTom, Microsoft" at bounding box center [174, 79] width 348 height 159
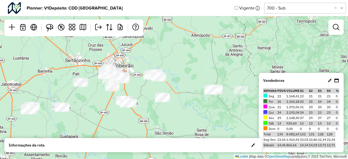
drag, startPoint x: 184, startPoint y: 130, endPoint x: 137, endPoint y: 128, distance: 46.7
click at [137, 128] on div "Leaflet | Map data © OpenStreetMap contributors,© 2025 TomTom, Microsoft" at bounding box center [174, 79] width 348 height 159
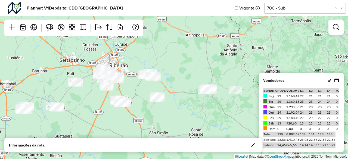
drag, startPoint x: 188, startPoint y: 122, endPoint x: 183, endPoint y: 122, distance: 5.4
click at [183, 122] on div "Leaflet | Map data © OpenStreetMap contributors,© 2025 TomTom, Microsoft" at bounding box center [174, 79] width 348 height 159
click at [336, 30] on em at bounding box center [335, 27] width 7 height 7
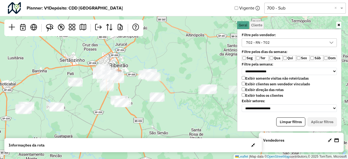
click at [275, 43] on div "702 - RN - 702" at bounding box center [285, 43] width 82 height 8
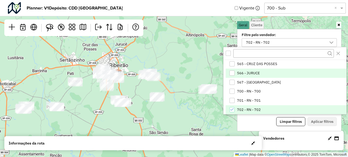
scroll to position [467, 0]
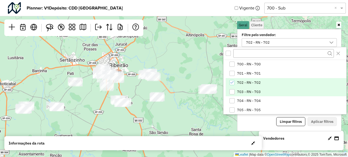
click at [252, 92] on span "703 - RN - 703" at bounding box center [249, 92] width 24 height 4
click at [248, 84] on span "702 - RN - 702" at bounding box center [249, 83] width 24 height 4
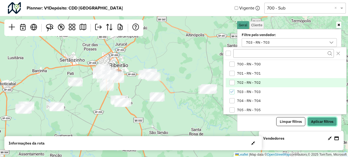
click at [315, 124] on button "Aplicar filtros" at bounding box center [321, 121] width 29 height 9
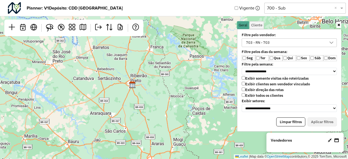
click at [258, 94] on label "Exibir todos os clientes" at bounding box center [261, 95] width 41 height 5
click at [257, 83] on label "Exibir clientes sem vendedor vinculado" at bounding box center [275, 84] width 68 height 5
click at [261, 57] on label "Ter" at bounding box center [262, 58] width 14 height 6
click at [280, 57] on label "Qua" at bounding box center [276, 58] width 14 height 6
drag, startPoint x: 289, startPoint y: 59, endPoint x: 295, endPoint y: 58, distance: 6.1
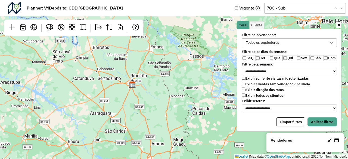
click at [290, 59] on label "Qui" at bounding box center [289, 58] width 14 height 6
click at [293, 40] on div "Todos os vendedores" at bounding box center [285, 43] width 82 height 8
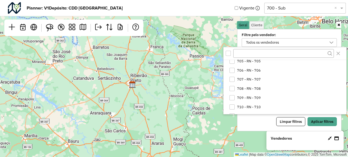
scroll to position [489, 0]
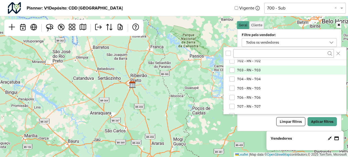
click at [258, 68] on span "703 - RN - 703" at bounding box center [249, 70] width 24 height 4
click at [261, 121] on div "Limpar filtros Aplicar filtros" at bounding box center [288, 121] width 95 height 9
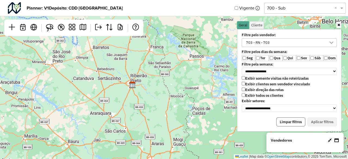
click at [288, 121] on button "Limpar filtros" at bounding box center [290, 121] width 29 height 9
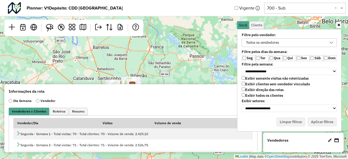
click at [285, 42] on div "Todos os vendedores" at bounding box center [285, 43] width 82 height 8
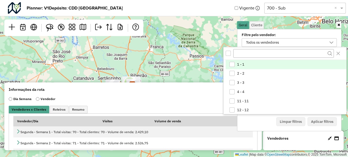
click at [215, 45] on div "8 Leaflet | Map data © OpenStreetMap contributors,© 2025 TomTom, Microsoft" at bounding box center [174, 78] width 348 height 157
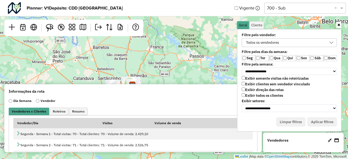
click at [255, 83] on label "Exibir clientes sem vendedor vinculado" at bounding box center [275, 84] width 68 height 5
click at [262, 59] on label "Ter" at bounding box center [262, 58] width 14 height 6
click at [280, 56] on label "Qua" at bounding box center [276, 58] width 14 height 6
click at [291, 59] on label "Qui" at bounding box center [289, 58] width 14 height 6
click at [317, 120] on button "Aplicar filtros" at bounding box center [321, 121] width 29 height 9
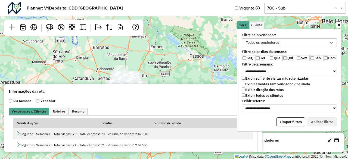
click at [293, 39] on div "Todos os vendedores" at bounding box center [285, 43] width 82 height 8
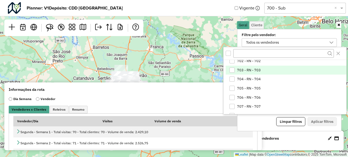
click at [261, 68] on li "703 - RN - 703" at bounding box center [285, 70] width 120 height 9
click at [331, 118] on button "Aplicar filtros" at bounding box center [321, 121] width 29 height 9
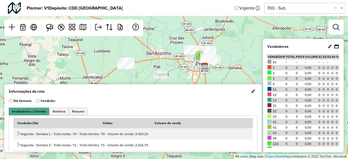
drag, startPoint x: 243, startPoint y: 39, endPoint x: 225, endPoint y: 49, distance: 21.1
click at [225, 49] on div "7 Leaflet | Map data © OpenStreetMap contributors,© 2025 TomTom, Microsoft" at bounding box center [174, 79] width 348 height 159
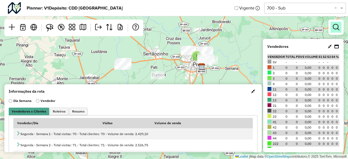
click at [339, 29] on em at bounding box center [335, 27] width 7 height 7
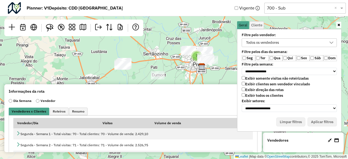
click at [262, 95] on label "Exibir todos os clientes" at bounding box center [261, 95] width 41 height 5
click at [257, 83] on label "Exibir clientes sem vendedor vinculado" at bounding box center [275, 84] width 68 height 5
click at [262, 59] on label "Ter" at bounding box center [262, 58] width 14 height 6
click at [279, 58] on label "Qua" at bounding box center [276, 58] width 14 height 6
click at [291, 59] on label "Qui" at bounding box center [289, 58] width 14 height 6
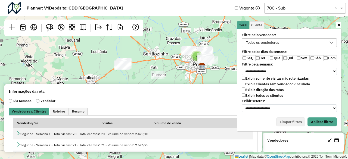
click at [301, 58] on label "Sex" at bounding box center [303, 58] width 14 height 6
click at [323, 58] on label "Sáb" at bounding box center [316, 58] width 14 height 6
click at [322, 123] on button "Aplicar filtros" at bounding box center [321, 121] width 29 height 9
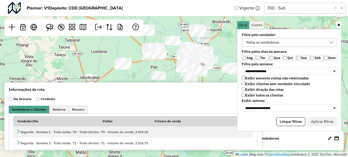
click at [313, 10] on input "text" at bounding box center [299, 8] width 65 height 7
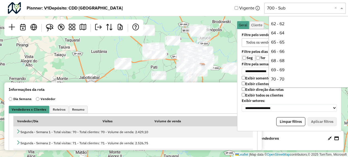
scroll to position [258, 0]
click at [260, 30] on div "**********" at bounding box center [289, 80] width 104 height 102
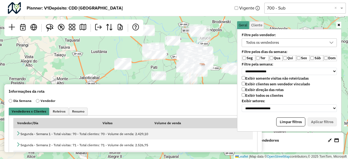
click at [280, 43] on div "Todos os vendedores" at bounding box center [262, 43] width 37 height 8
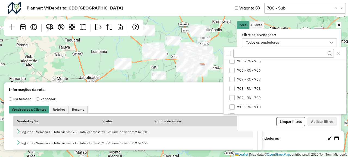
scroll to position [489, 0]
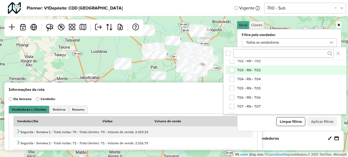
click at [249, 71] on span "703 - RN - 703" at bounding box center [249, 70] width 24 height 4
click at [322, 118] on button "Aplicar filtros" at bounding box center [321, 121] width 29 height 9
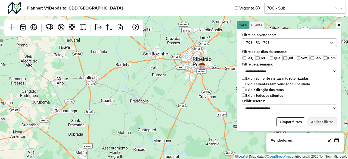
click at [339, 25] on icon at bounding box center [338, 25] width 3 height 4
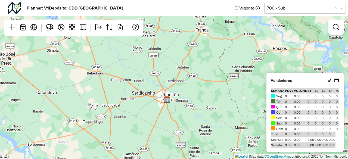
drag, startPoint x: 255, startPoint y: 65, endPoint x: 207, endPoint y: 90, distance: 54.3
click at [207, 90] on div "Leaflet | Map data © OpenStreetMap contributors,© 2025 TomTom, Microsoft" at bounding box center [174, 79] width 348 height 159
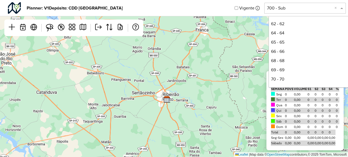
click at [309, 6] on input "text" at bounding box center [299, 8] width 65 height 7
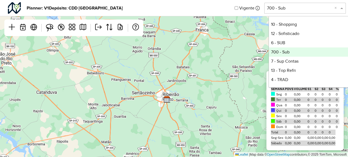
click at [255, 46] on div "Leaflet | Map data © OpenStreetMap contributors,© 2025 TomTom, Microsoft" at bounding box center [174, 78] width 348 height 157
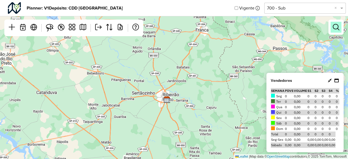
click at [332, 27] on em at bounding box center [335, 27] width 7 height 7
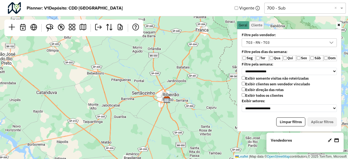
click at [262, 41] on div "703 - RN - 703" at bounding box center [257, 43] width 27 height 8
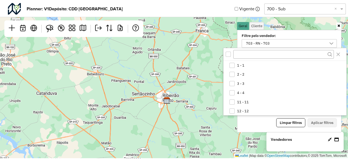
scroll to position [449, 0]
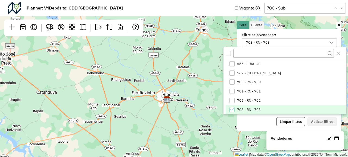
click at [246, 108] on span "703 - RN - 703" at bounding box center [249, 110] width 24 height 4
click at [318, 121] on button "Aplicar filtros" at bounding box center [321, 121] width 29 height 9
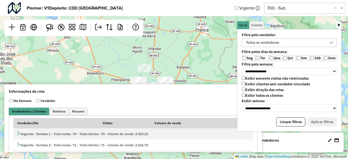
click at [338, 22] on link at bounding box center [338, 25] width 5 height 6
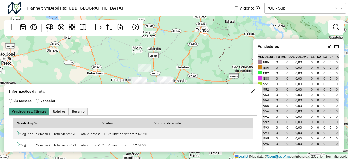
scroll to position [509, 0]
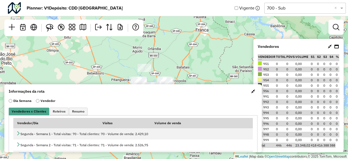
click at [251, 92] on span "button" at bounding box center [253, 91] width 4 height 4
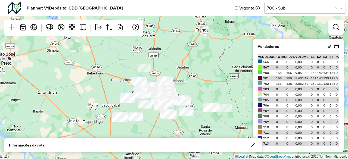
scroll to position [265, 0]
